Goal: Information Seeking & Learning: Learn about a topic

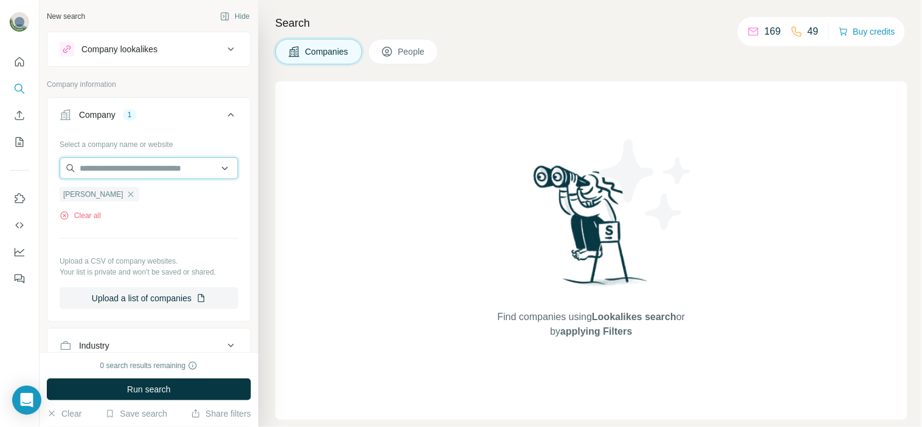
click at [116, 178] on input "text" at bounding box center [149, 168] width 179 height 22
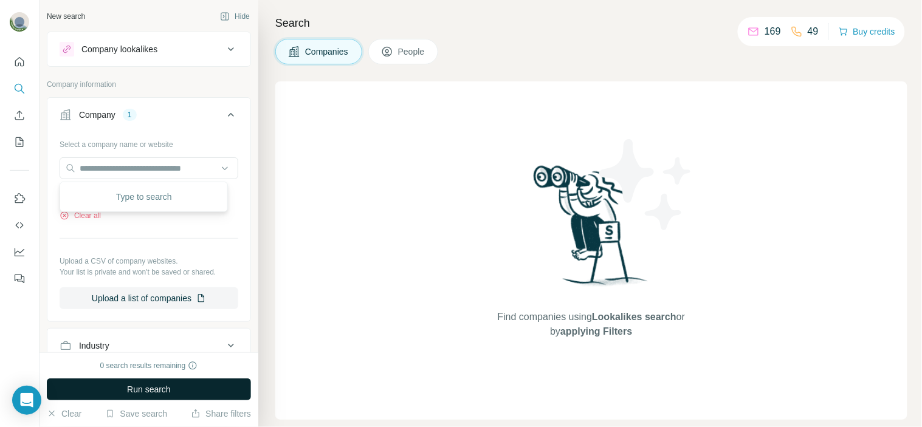
click at [173, 398] on button "Run search" at bounding box center [149, 390] width 204 height 22
click at [229, 15] on button "Hide" at bounding box center [235, 16] width 47 height 18
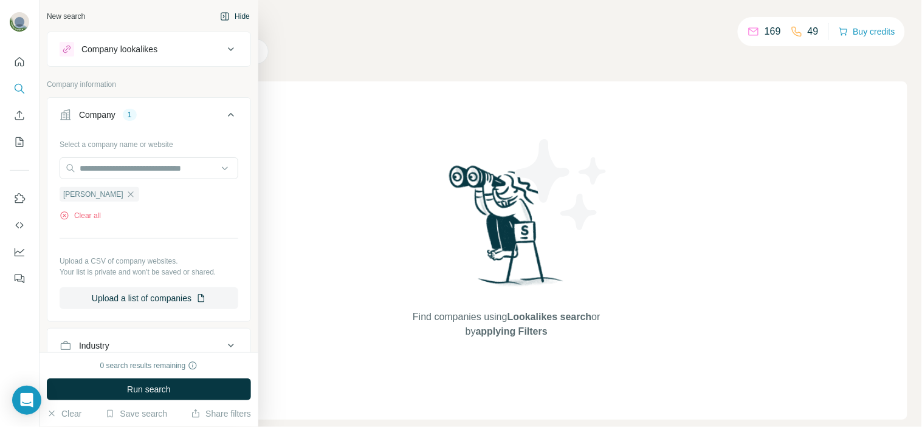
click at [220, 21] on icon "button" at bounding box center [225, 17] width 10 height 10
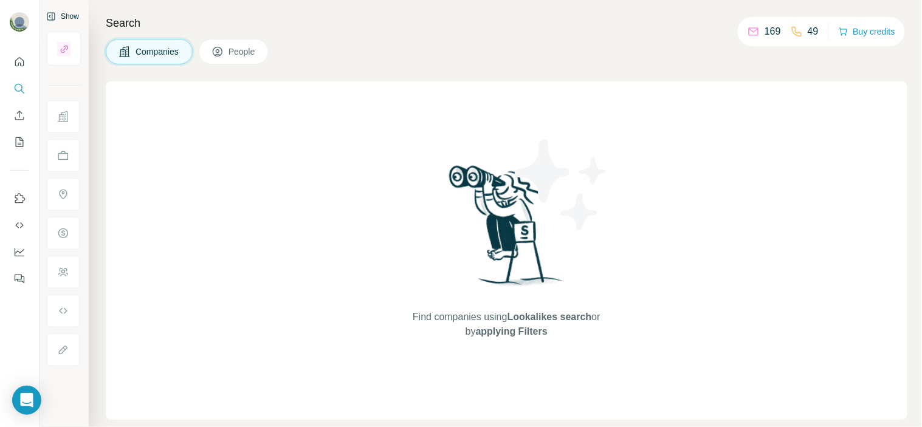
click at [218, 21] on h4 "Search" at bounding box center [507, 23] width 802 height 17
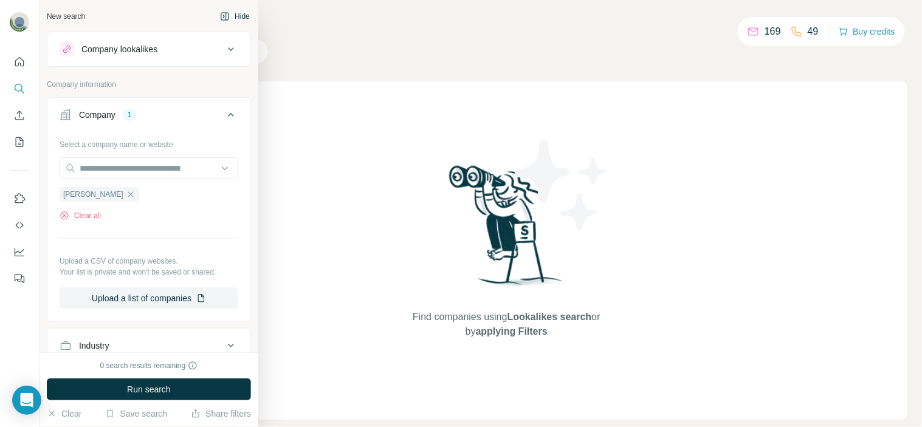
click at [69, 17] on div "New search" at bounding box center [66, 16] width 38 height 11
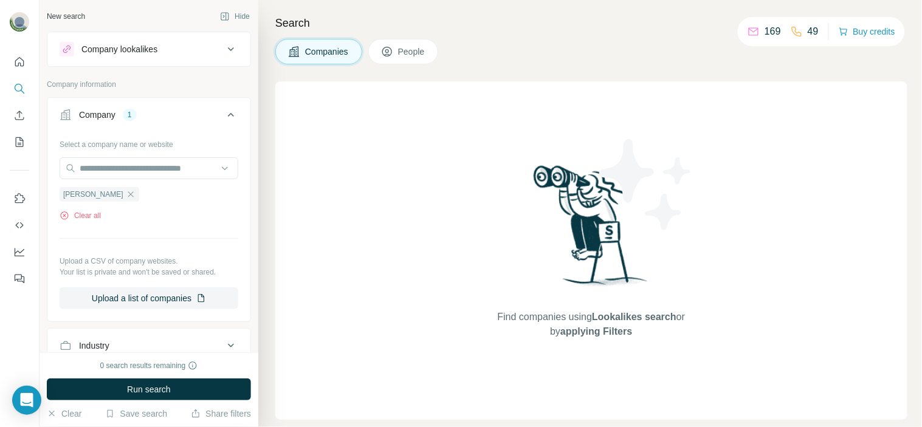
click at [110, 46] on div "Company lookalikes" at bounding box center [119, 49] width 76 height 12
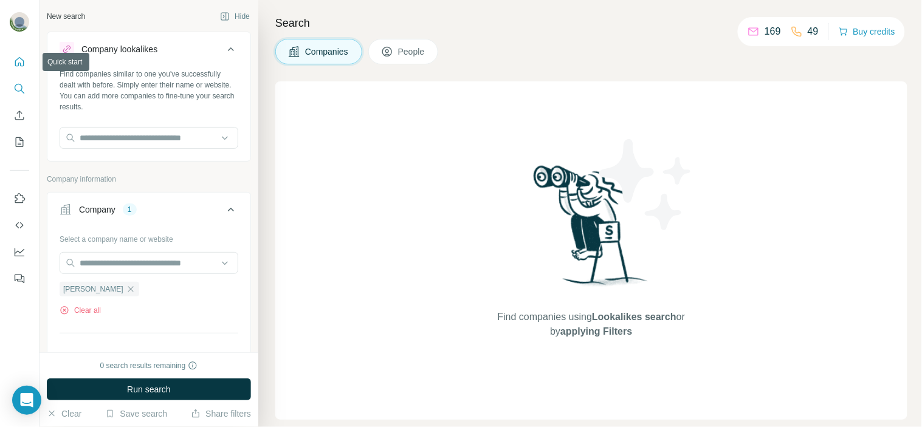
click at [22, 58] on icon "Quick start" at bounding box center [19, 62] width 12 height 12
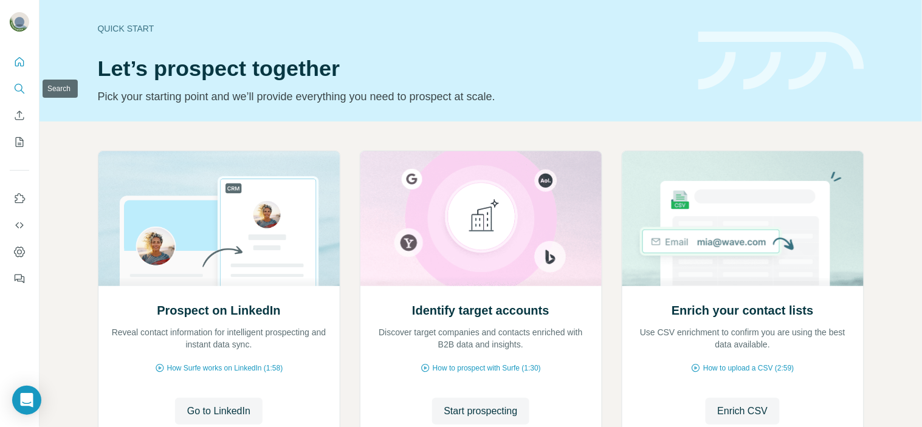
click at [19, 94] on icon "Search" at bounding box center [19, 89] width 12 height 12
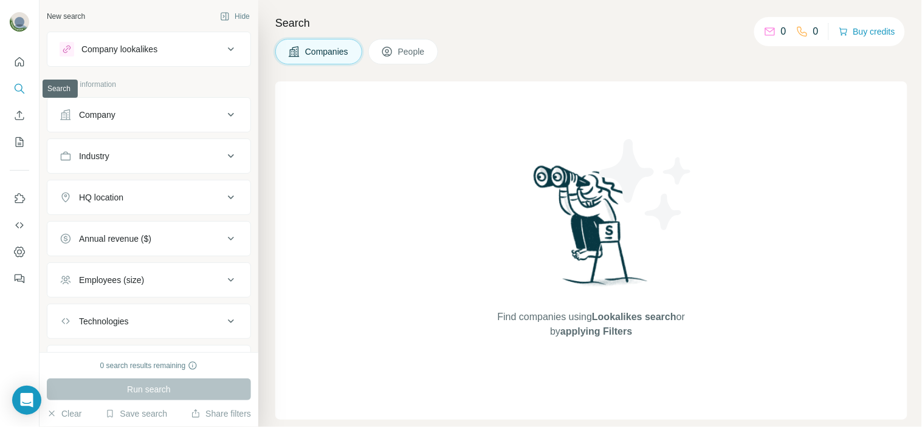
click at [19, 94] on icon "Search" at bounding box center [19, 89] width 12 height 12
click at [20, 88] on icon "Search" at bounding box center [19, 89] width 12 height 12
click at [95, 57] on button "Company lookalikes" at bounding box center [148, 49] width 203 height 29
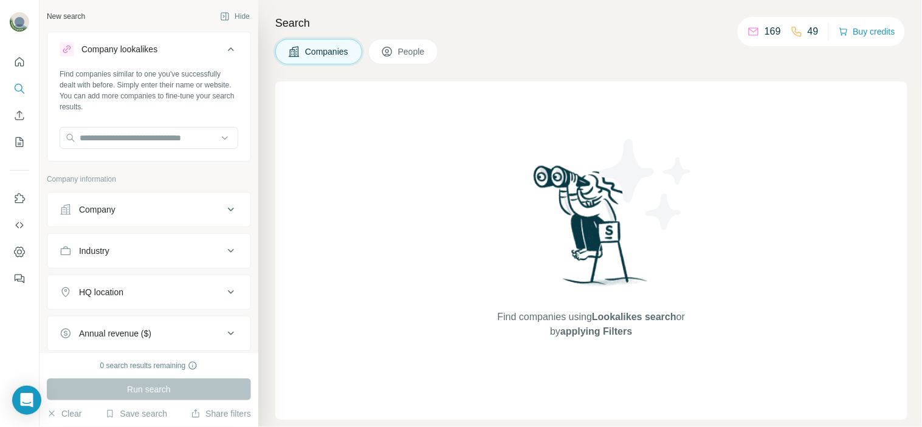
click at [95, 57] on button "Company lookalikes" at bounding box center [148, 52] width 203 height 34
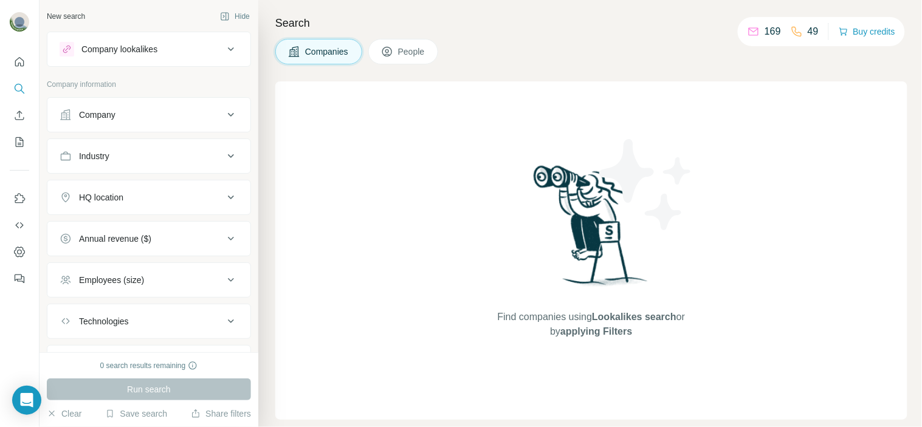
click at [111, 108] on button "Company" at bounding box center [148, 114] width 203 height 29
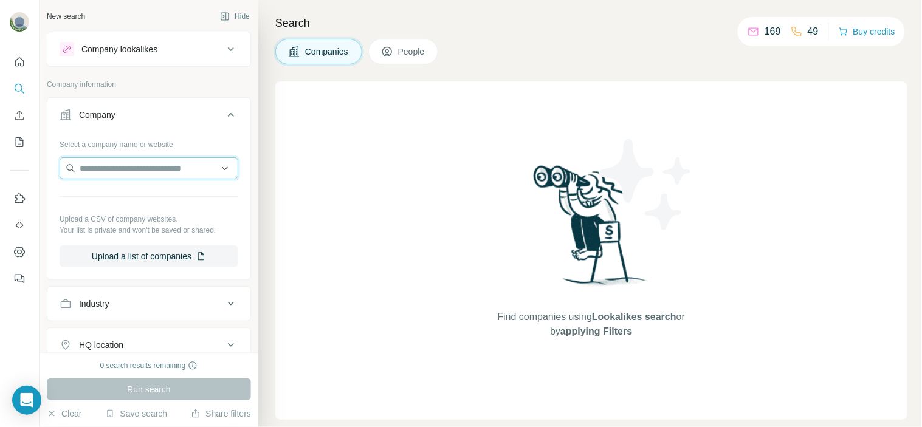
click at [136, 165] on input "text" at bounding box center [149, 168] width 179 height 22
